Goal: Check status: Check status

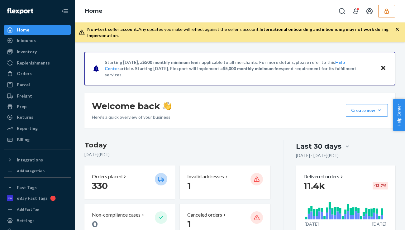
click at [144, 9] on div "Home" at bounding box center [240, 11] width 330 height 22
click at [44, 39] on div "Inbounds" at bounding box center [37, 40] width 66 height 9
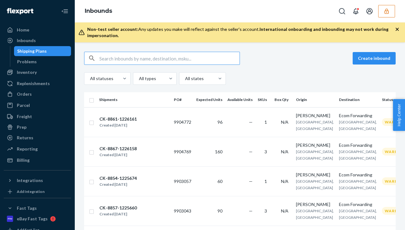
click at [141, 62] on input "text" at bounding box center [169, 58] width 140 height 12
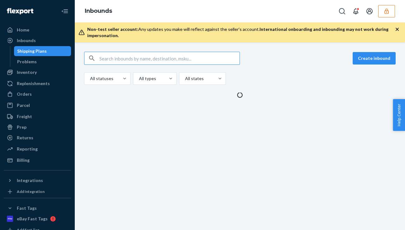
type input "babieskeagmailcom"
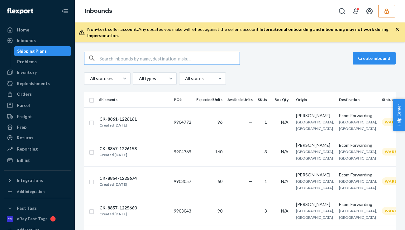
click at [137, 47] on div "Create inbound All statuses All types All states Shipments PO# Expected Units A…" at bounding box center [240, 135] width 330 height 187
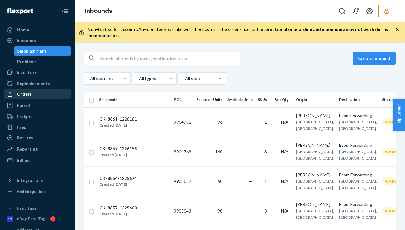
click at [29, 95] on div "Orders" at bounding box center [24, 94] width 15 height 6
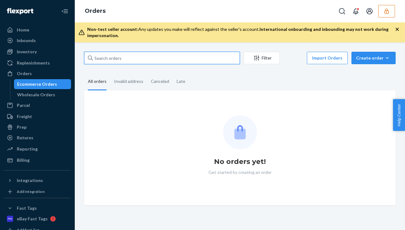
click at [121, 61] on input "text" at bounding box center [162, 58] width 156 height 12
paste input "134479799"
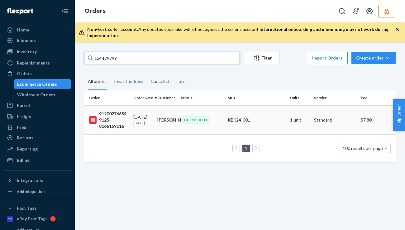
type input "134479799"
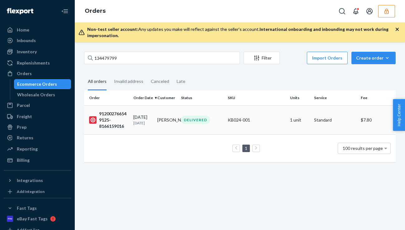
click at [186, 122] on div "DELIVERED" at bounding box center [195, 120] width 29 height 8
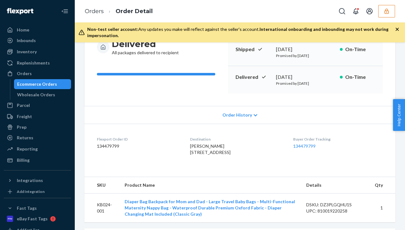
scroll to position [17, 0]
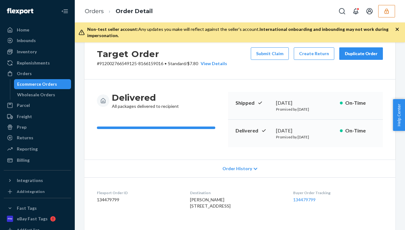
click at [116, 66] on p "# 912002766549125-8166159016 • Standard / $7.80 View Details" at bounding box center [162, 63] width 130 height 6
click at [117, 63] on p "# 912002766549125-8166159016 • Standard / $7.80 View Details" at bounding box center [162, 63] width 130 height 6
copy p "912002766549125"
click at [108, 198] on dd "134479799" at bounding box center [138, 199] width 83 height 6
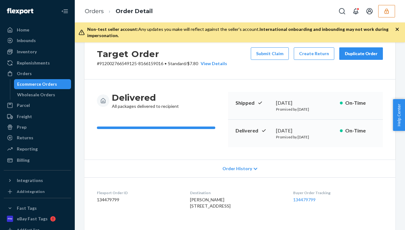
click at [108, 199] on dd "134479799" at bounding box center [138, 199] width 83 height 6
copy dd "134479799"
click at [51, 81] on div "Ecommerce Orders" at bounding box center [37, 84] width 40 height 6
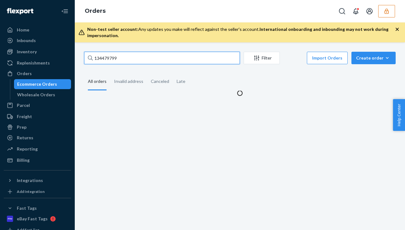
click at [128, 55] on input "134479799" at bounding box center [162, 58] width 156 height 12
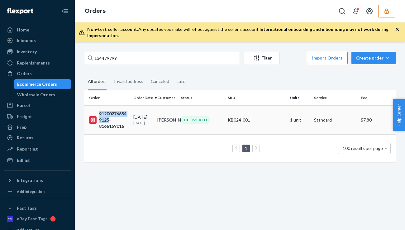
drag, startPoint x: 110, startPoint y: 120, endPoint x: 99, endPoint y: 115, distance: 12.0
click at [99, 115] on div "912002766549125-8166159016" at bounding box center [108, 120] width 39 height 19
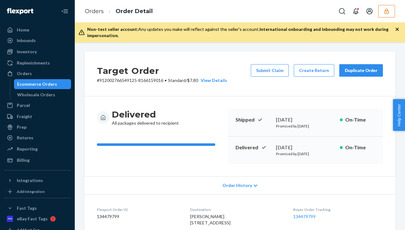
click at [53, 79] on link "Ecommerce Orders" at bounding box center [42, 84] width 57 height 10
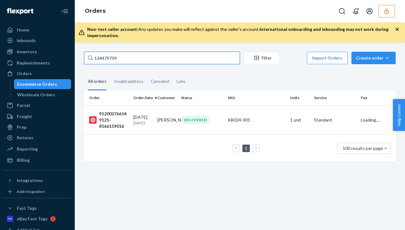
click at [125, 54] on input "134479799" at bounding box center [162, 58] width 156 height 12
paste input "912002732868003"
type input "912002732868003"
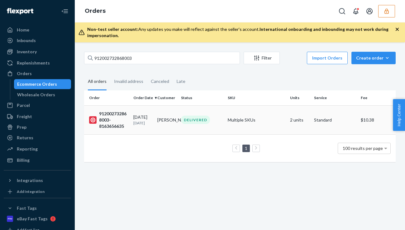
click at [211, 122] on div "DELIVERED" at bounding box center [202, 120] width 44 height 8
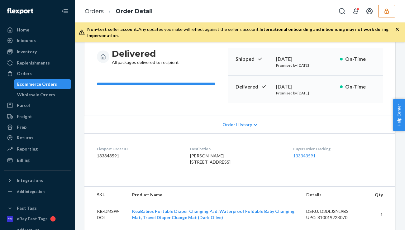
scroll to position [47, 0]
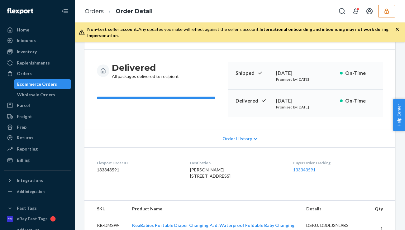
click at [243, 137] on span "Order History" at bounding box center [237, 138] width 30 height 6
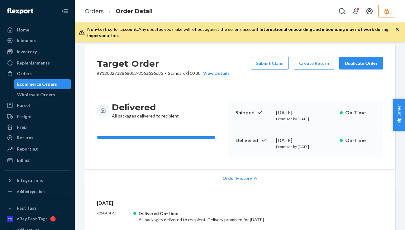
scroll to position [0, 0]
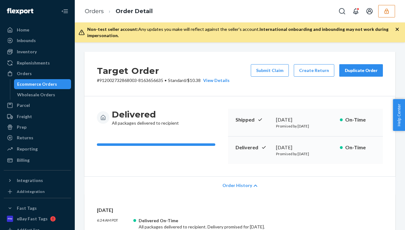
click at [36, 86] on div "Ecommerce Orders" at bounding box center [37, 84] width 40 height 6
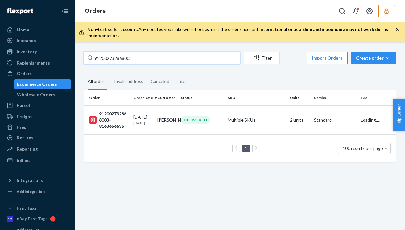
click at [129, 59] on input "912002732868003" at bounding box center [162, 58] width 156 height 12
paste input "02002730093817"
type input "902002730093817"
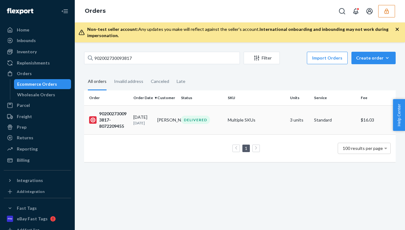
click at [150, 122] on p "[DATE]" at bounding box center [142, 122] width 19 height 5
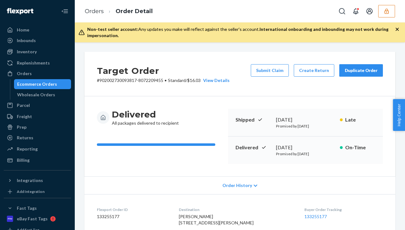
click at [43, 83] on div "Ecommerce Orders" at bounding box center [37, 84] width 40 height 6
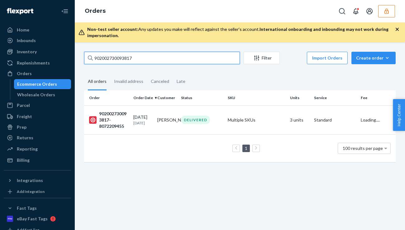
click at [201, 59] on input "902002730093817" at bounding box center [162, 58] width 156 height 12
paste input "1200273315876"
type input "912002733158767"
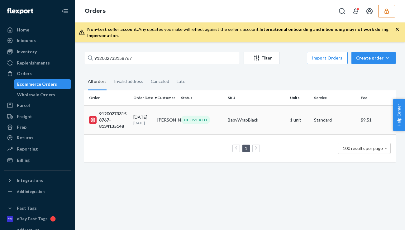
click at [212, 118] on div "DELIVERED" at bounding box center [202, 120] width 44 height 8
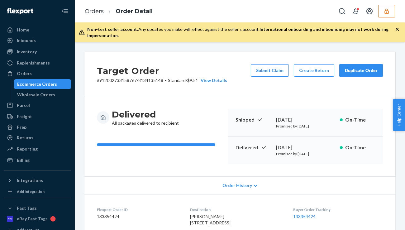
click at [35, 83] on div "Ecommerce Orders" at bounding box center [37, 84] width 40 height 6
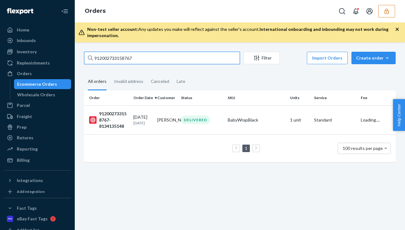
click at [133, 59] on input "912002733158767" at bounding box center [162, 58] width 156 height 12
paste input "10200251185630"
type input "[CREDIT_CARD_NUMBER]"
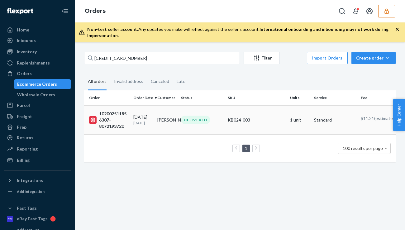
click at [151, 120] on p "[DATE]" at bounding box center [142, 122] width 19 height 5
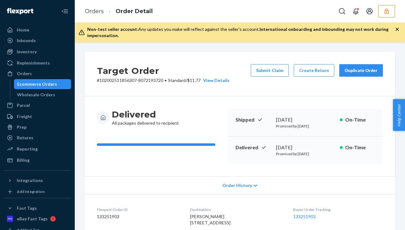
click at [51, 83] on div "Ecommerce Orders" at bounding box center [37, 84] width 40 height 6
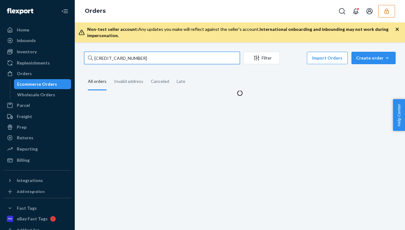
click at [131, 57] on input "[CREDIT_CARD_NUMBER]" at bounding box center [162, 58] width 156 height 12
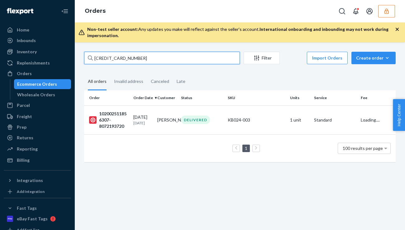
click at [131, 57] on input "[CREDIT_CARD_NUMBER]" at bounding box center [162, 58] width 156 height 12
paste input "34479799"
type input "134479799"
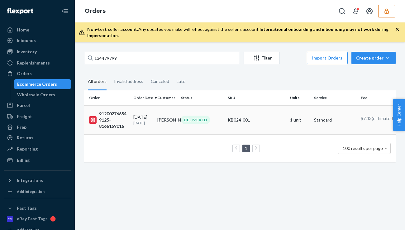
click at [223, 117] on div "DELIVERED" at bounding box center [202, 120] width 44 height 8
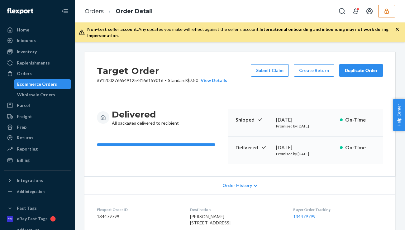
click at [36, 83] on div "Ecommerce Orders" at bounding box center [37, 84] width 40 height 6
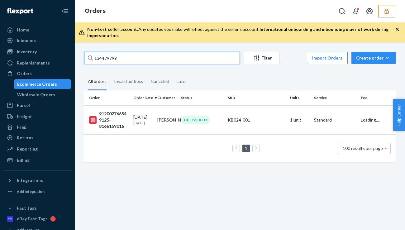
click at [146, 60] on input "134479799" at bounding box center [162, 58] width 156 height 12
paste input "23986"
type input "134423986"
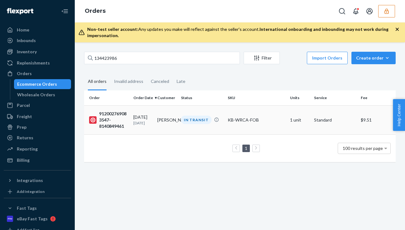
click at [174, 121] on td "[PERSON_NAME]" at bounding box center [167, 119] width 24 height 29
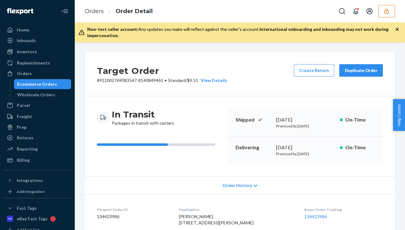
click at [53, 83] on div "Ecommerce Orders" at bounding box center [37, 84] width 40 height 6
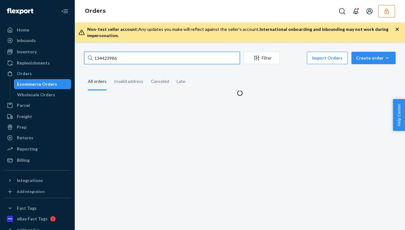
click at [126, 57] on input "134423986" at bounding box center [162, 58] width 156 height 12
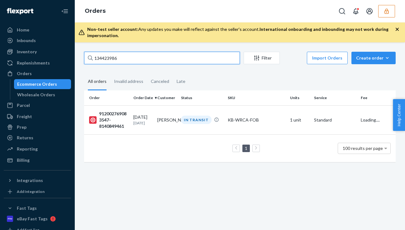
click at [126, 57] on input "134423986" at bounding box center [162, 58] width 156 height 12
paste input "350041"
type input "134350041"
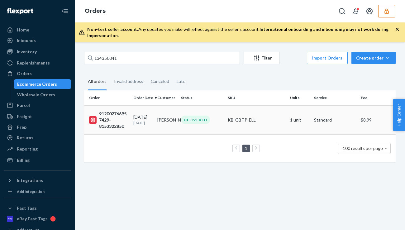
click at [173, 124] on td "[PERSON_NAME]" at bounding box center [167, 119] width 24 height 29
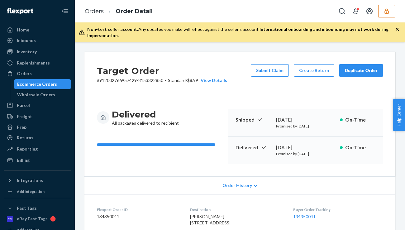
click at [292, 150] on div "[DATE]" at bounding box center [305, 147] width 59 height 7
